Goal: Register for event/course

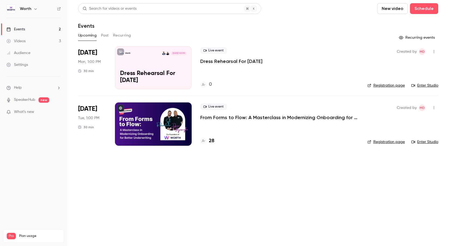
click at [252, 180] on main "Search for videos or events New video Schedule Events Upcoming Past Recurring R…" at bounding box center [258, 123] width 382 height 246
click at [212, 138] on h4 "28" at bounding box center [211, 141] width 5 height 7
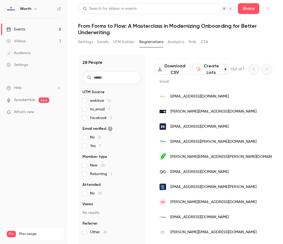
scroll to position [28, 0]
